Goal: Information Seeking & Learning: Find specific page/section

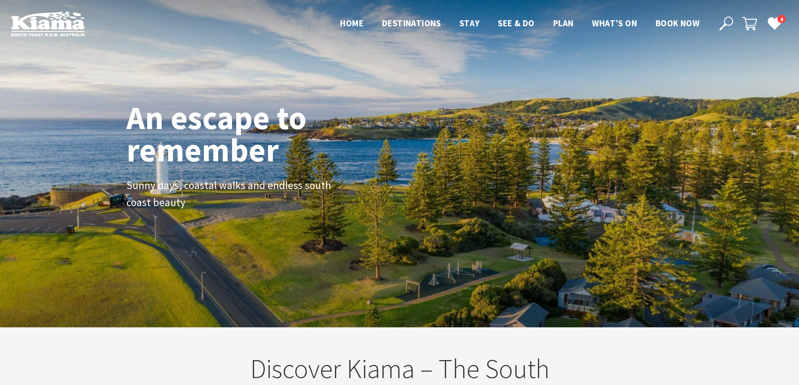
scroll to position [148, 805]
click at [351, 24] on span "Home" at bounding box center [352, 23] width 24 height 11
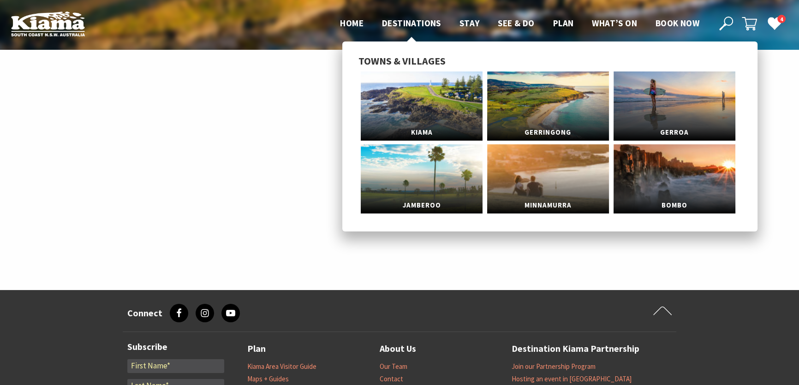
click at [411, 18] on span "Destinations" at bounding box center [411, 23] width 59 height 11
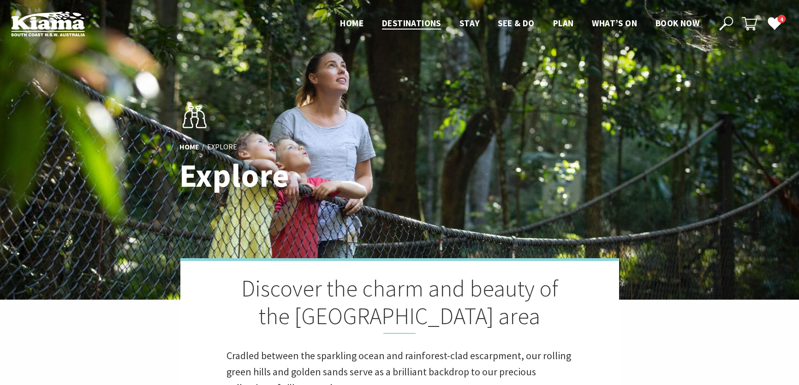
click at [730, 23] on icon at bounding box center [727, 24] width 14 height 14
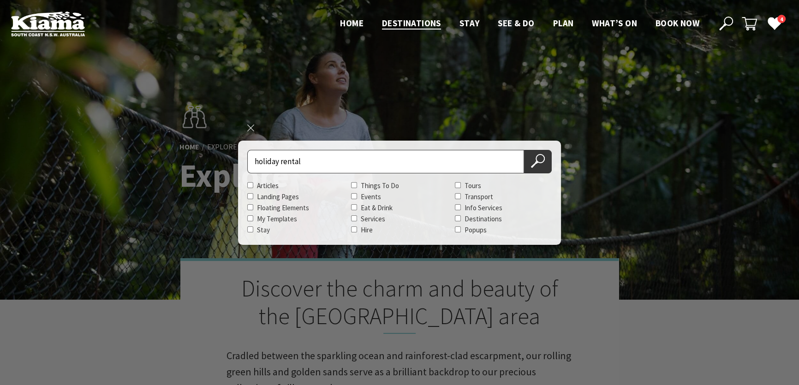
type input "holiday rental"
click at [524, 150] on button "Search Now" at bounding box center [538, 162] width 28 height 24
